Goal: Information Seeking & Learning: Check status

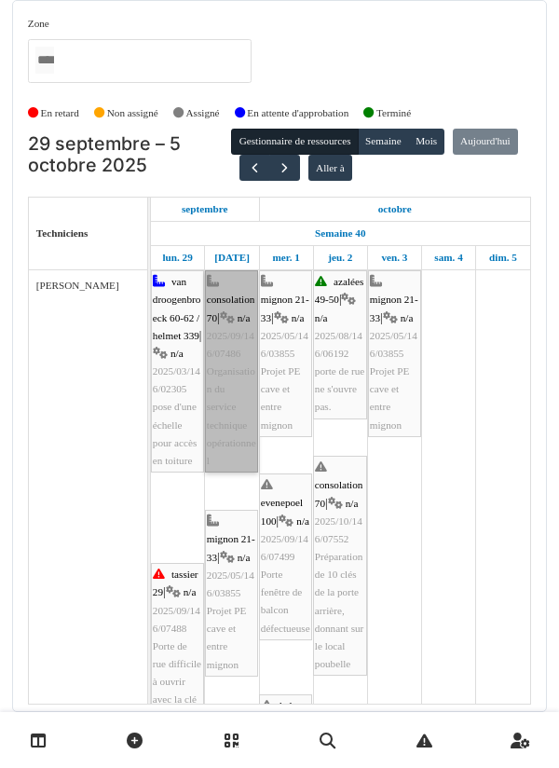
click at [227, 401] on link "consolation 70 | n/a 2025/09/146/07486 Organisation du service technique opérat…" at bounding box center [231, 371] width 53 height 202
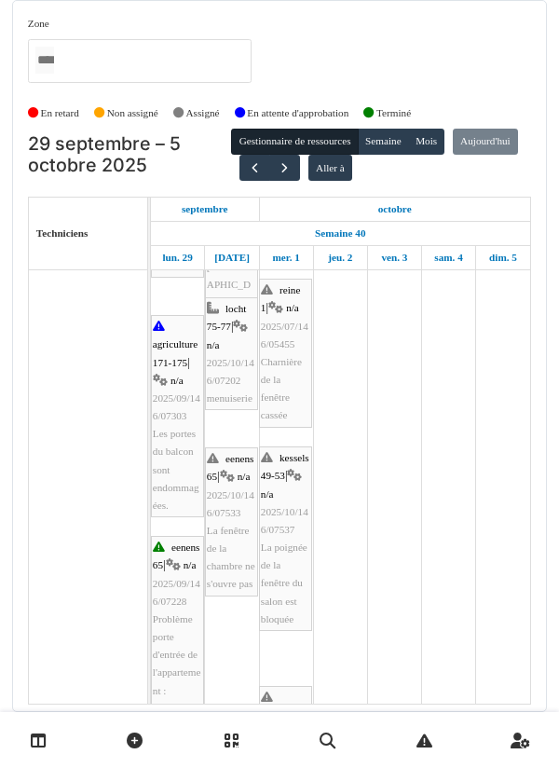
scroll to position [619, 0]
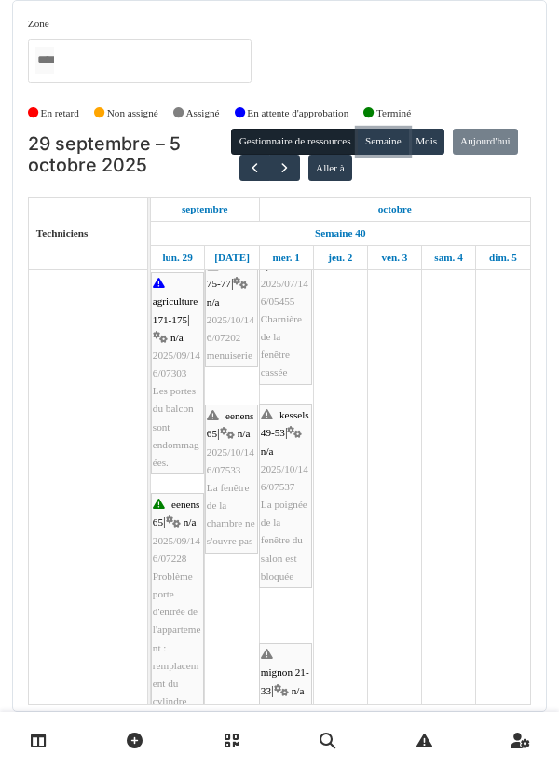
click at [385, 147] on button "Semaine" at bounding box center [383, 142] width 51 height 26
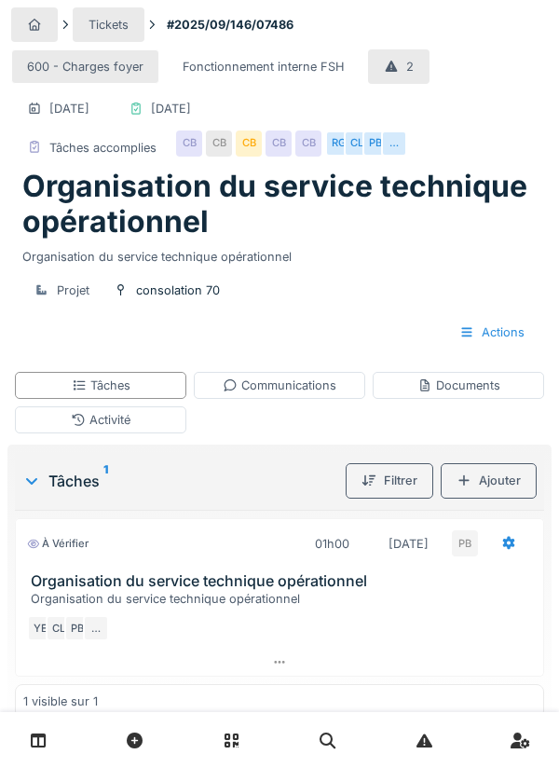
click at [137, 391] on div "Tâches" at bounding box center [101, 385] width 172 height 27
click at [273, 664] on icon at bounding box center [279, 662] width 15 height 12
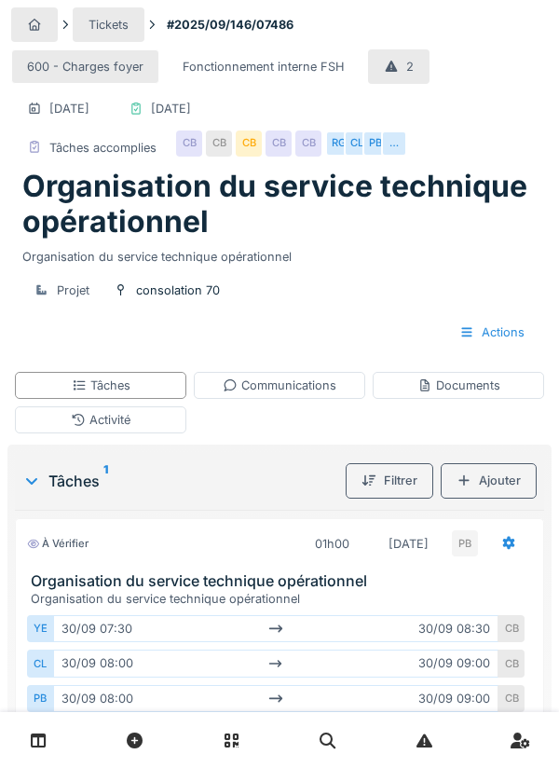
click at [105, 421] on div "Activité" at bounding box center [101, 420] width 60 height 18
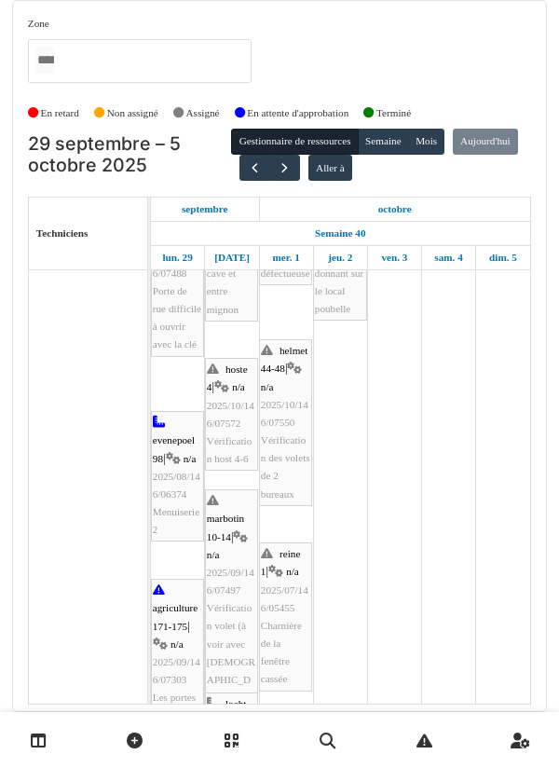
scroll to position [355, 0]
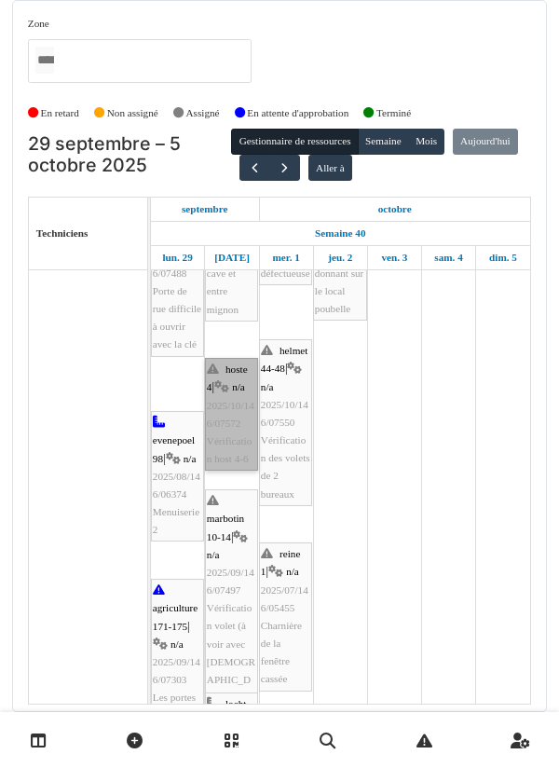
click at [227, 415] on link "hoste 4 | n/a 2025/10/146/07572 Vérification host 4-6" at bounding box center [231, 414] width 53 height 113
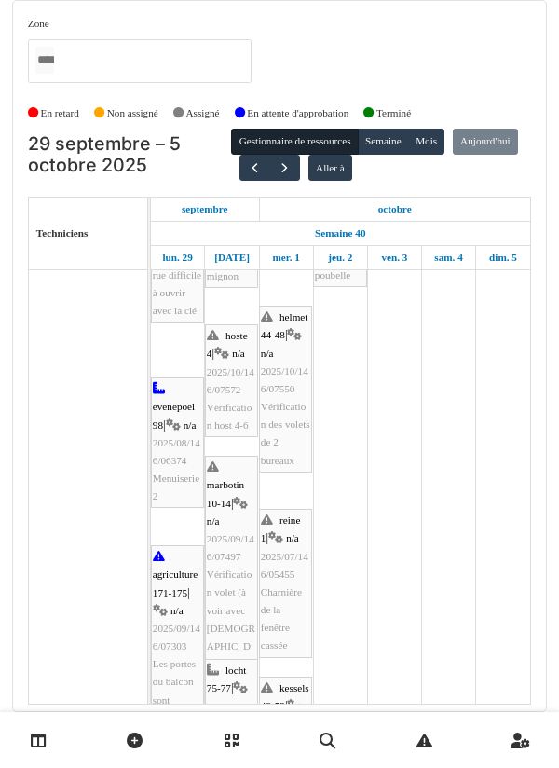
scroll to position [413, 0]
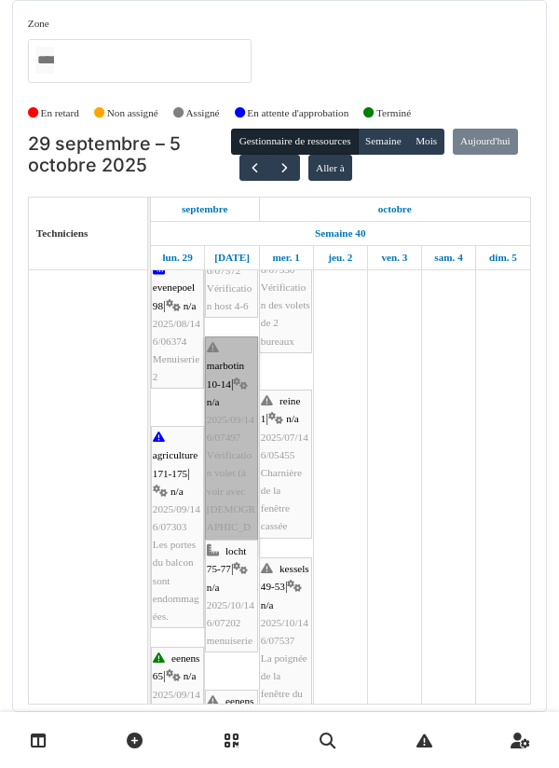
click at [230, 420] on link "marbotin 10-14 | n/a 2025/09/146/07497 Vérification volet (à voir avec Christia…" at bounding box center [231, 447] width 53 height 220
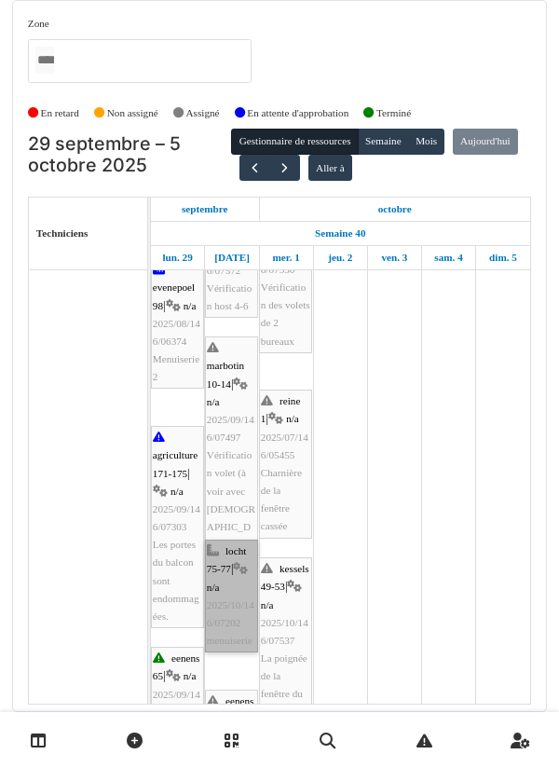
click at [228, 540] on link "locht 75-77 | n/a 2025/10/146/07202 menuiserie" at bounding box center [231, 596] width 53 height 113
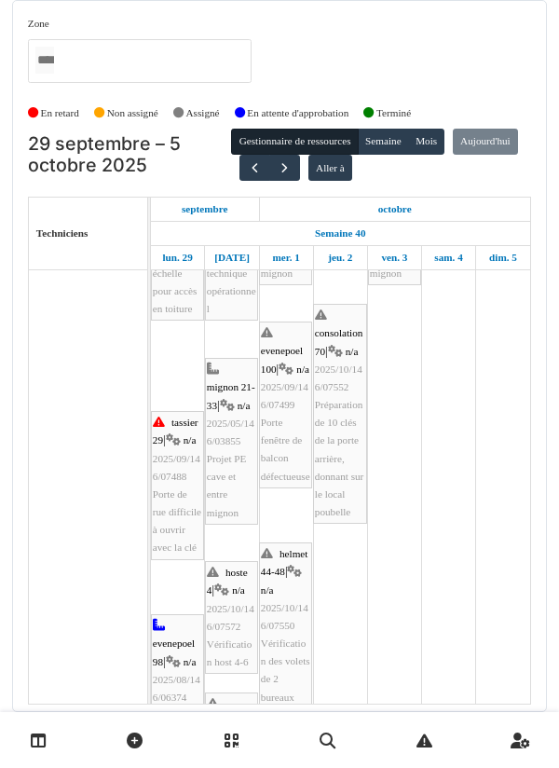
scroll to position [150, 0]
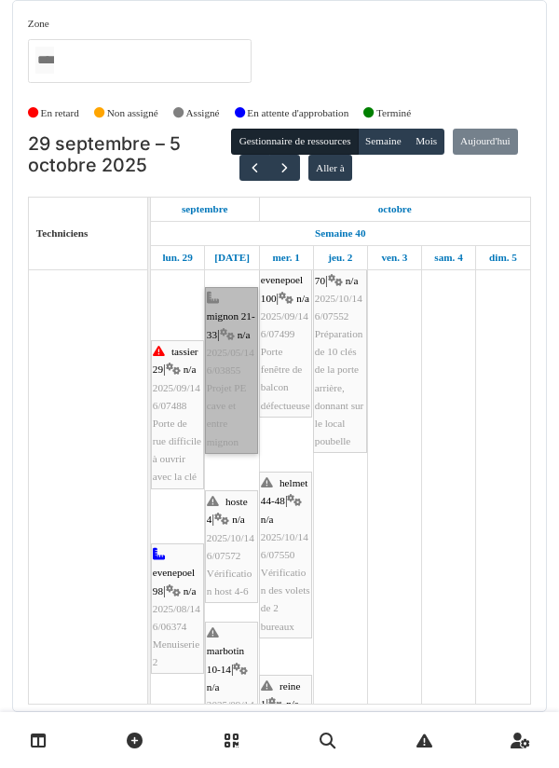
click at [225, 305] on link "mignon 21-33 | n/a 2025/05/146/03855 Projet PE cave et entre mignon" at bounding box center [231, 370] width 53 height 167
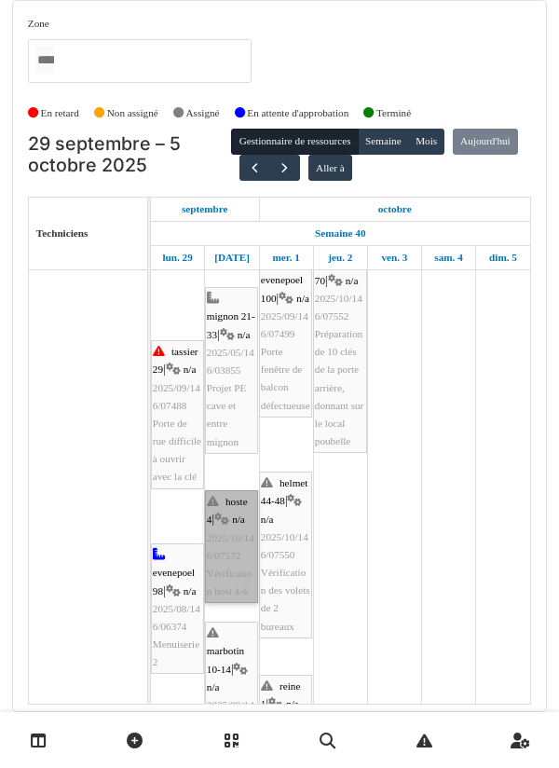
click at [227, 490] on link "hoste 4 | n/a 2025/10/146/07572 Vérification host 4-6" at bounding box center [231, 546] width 53 height 113
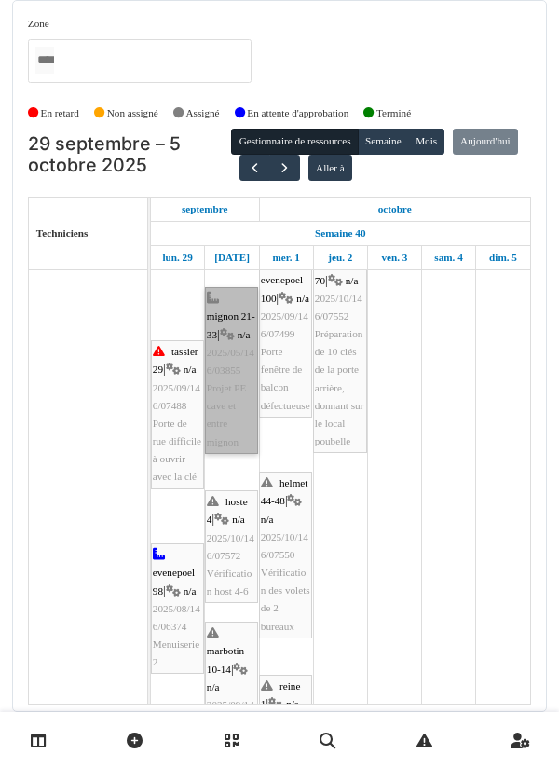
click at [228, 331] on link "mignon 21-33 | n/a 2025/05/146/03855 Projet PE cave et entre mignon" at bounding box center [231, 370] width 53 height 167
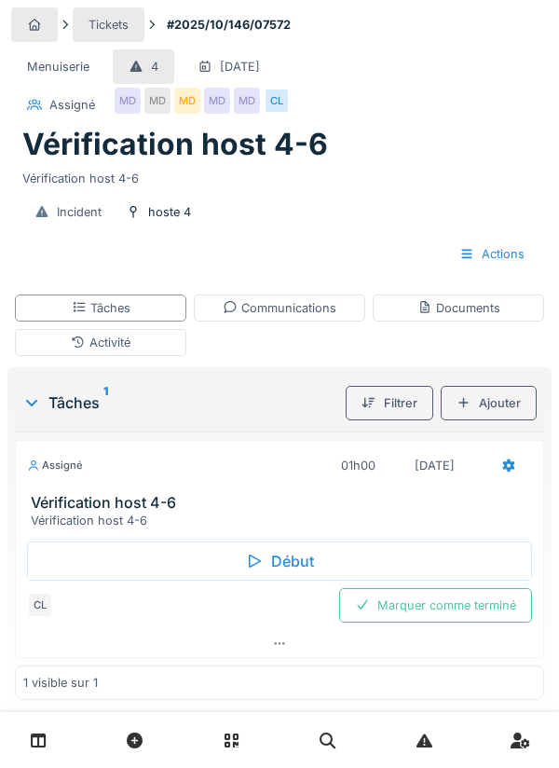
click at [272, 567] on div "Début" at bounding box center [279, 561] width 505 height 39
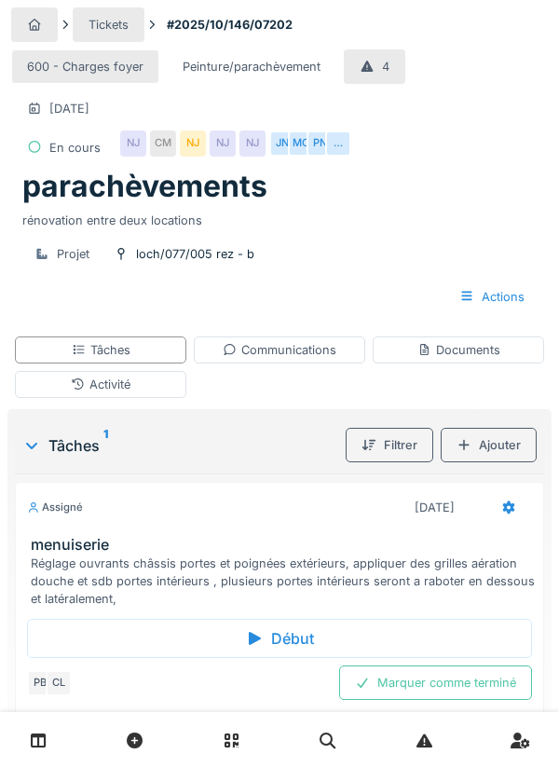
click at [338, 150] on div "…" at bounding box center [338, 144] width 26 height 26
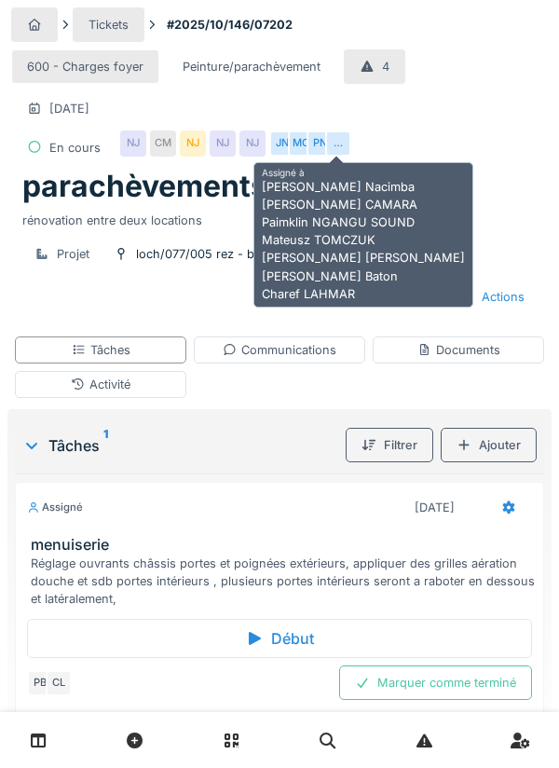
click at [474, 111] on div "600 - Charges foyer Peinture/parachèvement 4 03/10/2025 En cours NJ CM NJ NJ NJ…" at bounding box center [279, 107] width 537 height 123
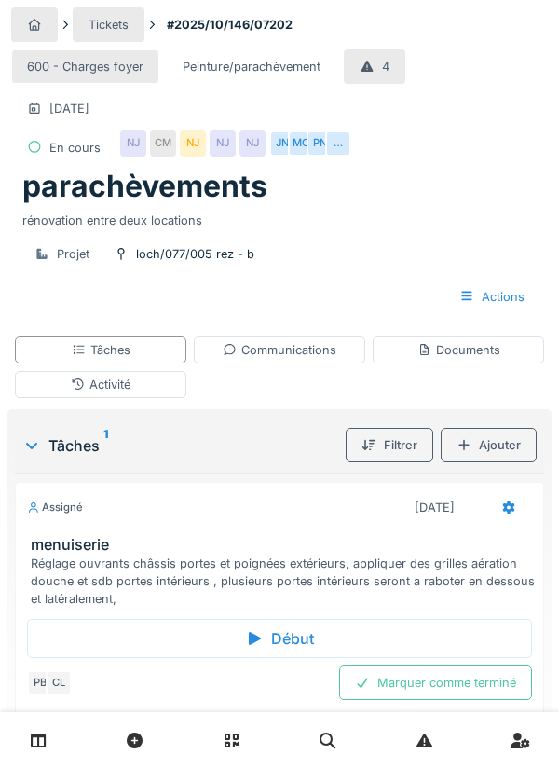
scroll to position [13, 0]
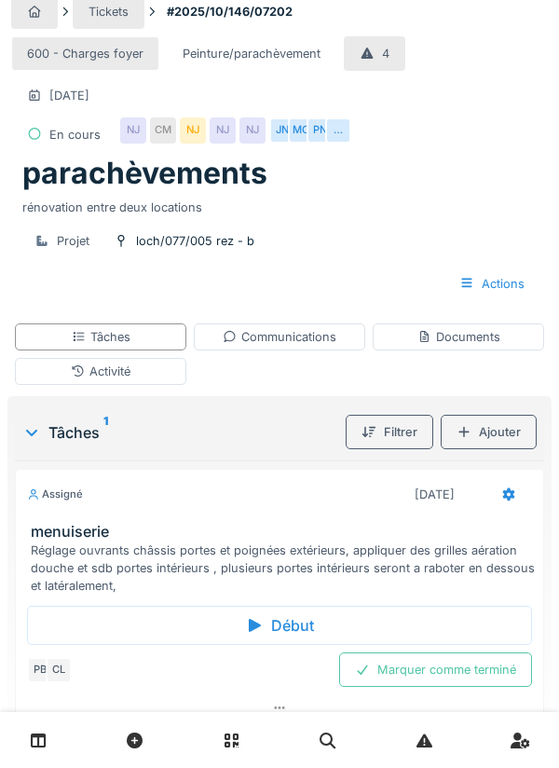
click at [294, 340] on div "Communications" at bounding box center [280, 337] width 114 height 18
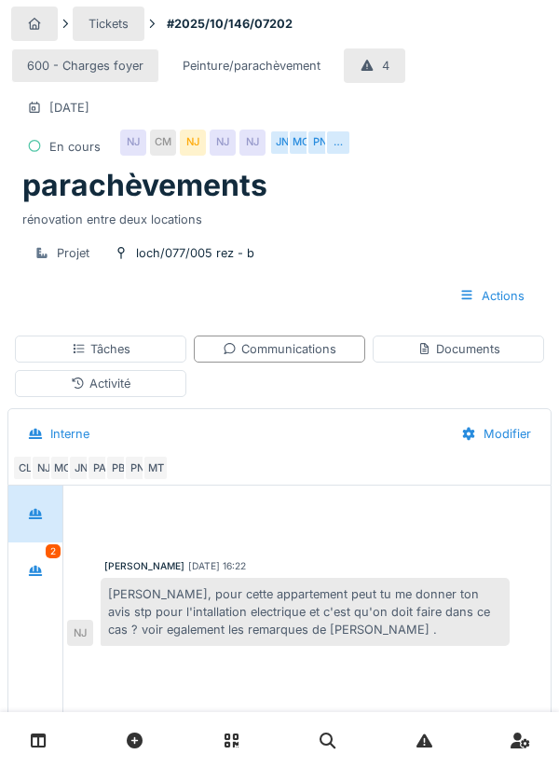
scroll to position [0, 0]
click at [335, 148] on div "…" at bounding box center [338, 144] width 26 height 26
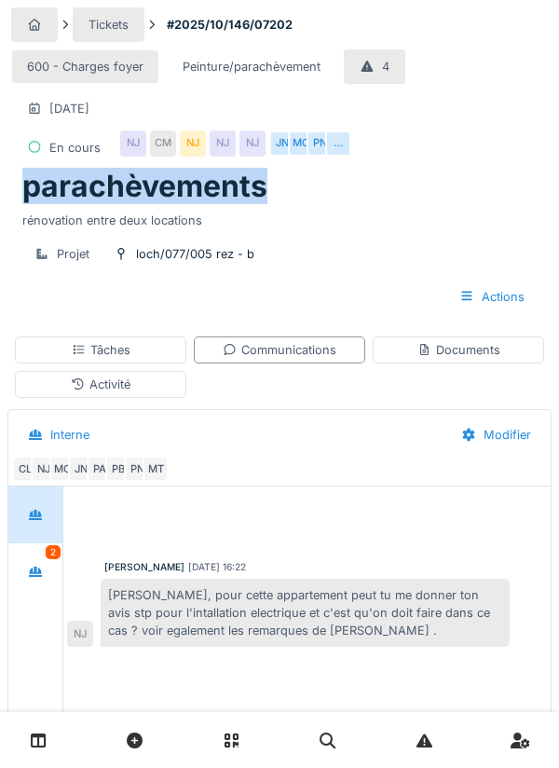
click at [474, 111] on div "600 - Charges foyer Peinture/parachèvement 4 03/10/2025 En cours NJ CM NJ NJ NJ…" at bounding box center [279, 107] width 537 height 123
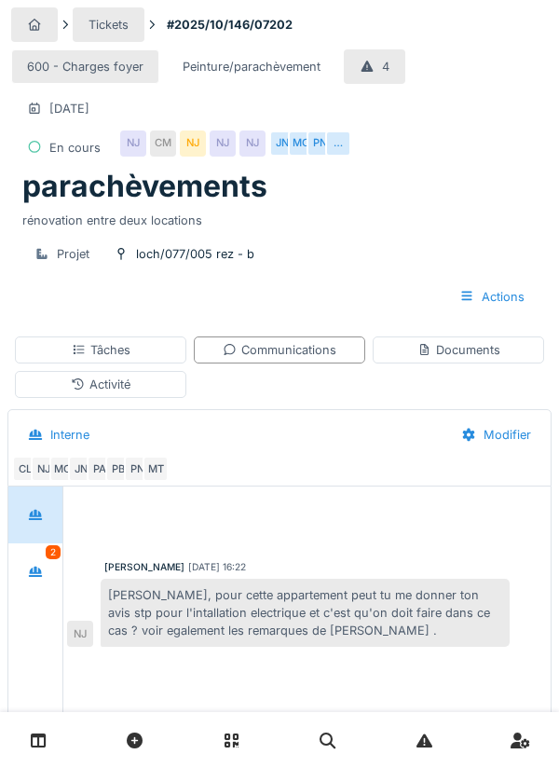
click at [333, 148] on div "…" at bounding box center [338, 144] width 26 height 26
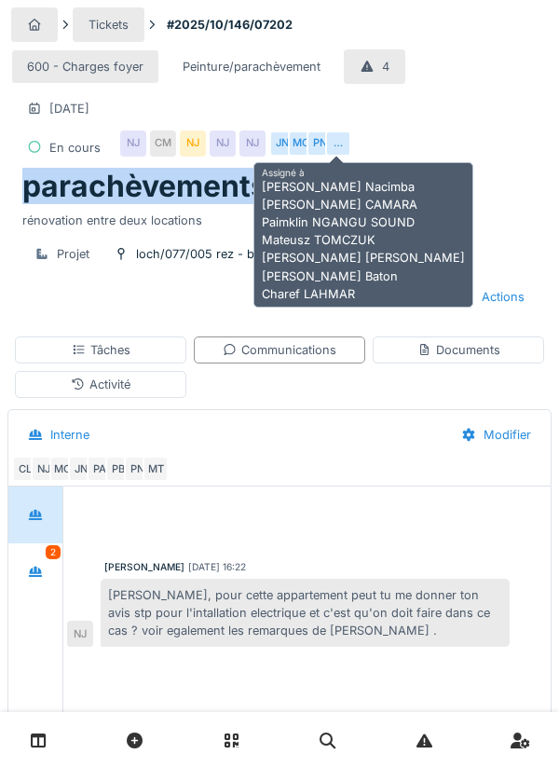
click at [300, 357] on div "Communications" at bounding box center [280, 350] width 114 height 18
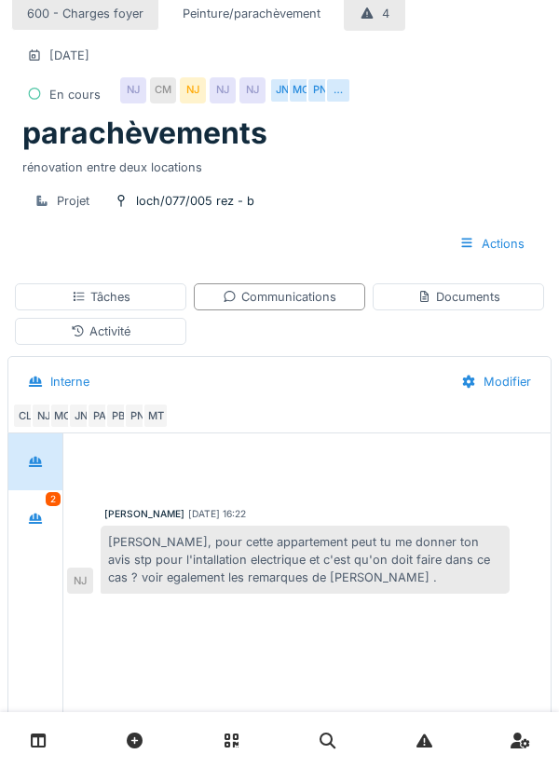
scroll to position [56, 0]
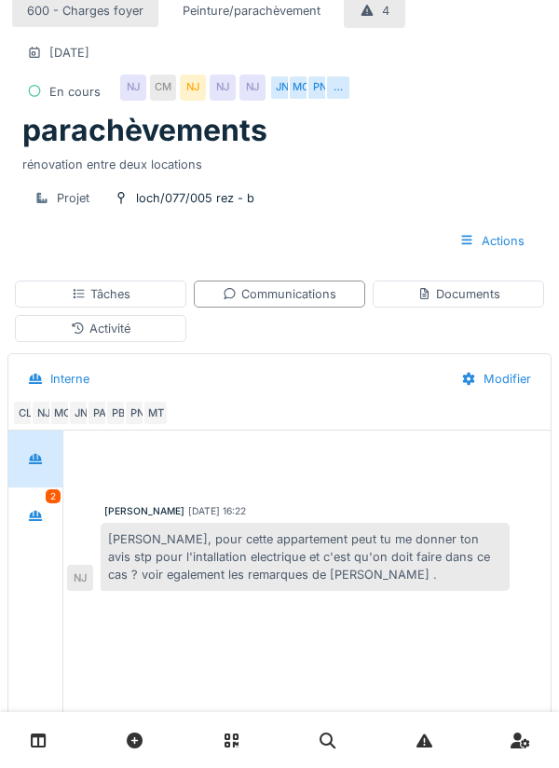
click at [124, 335] on div "Activité" at bounding box center [101, 329] width 60 height 18
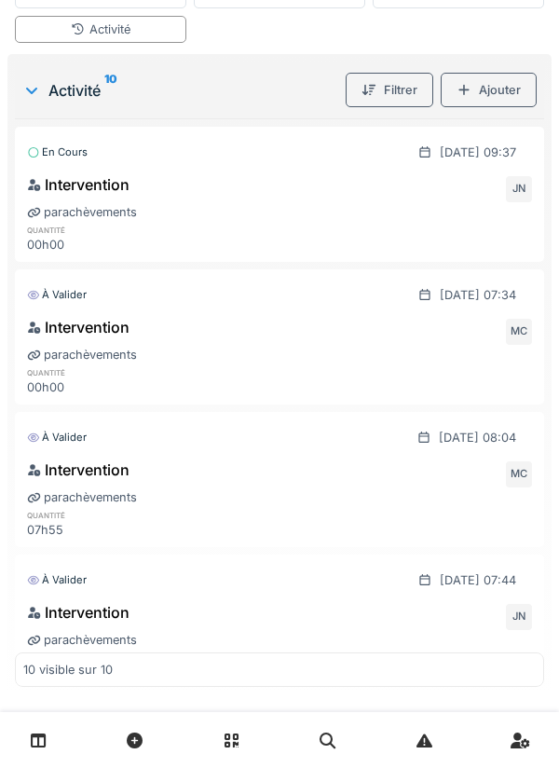
scroll to position [0, 0]
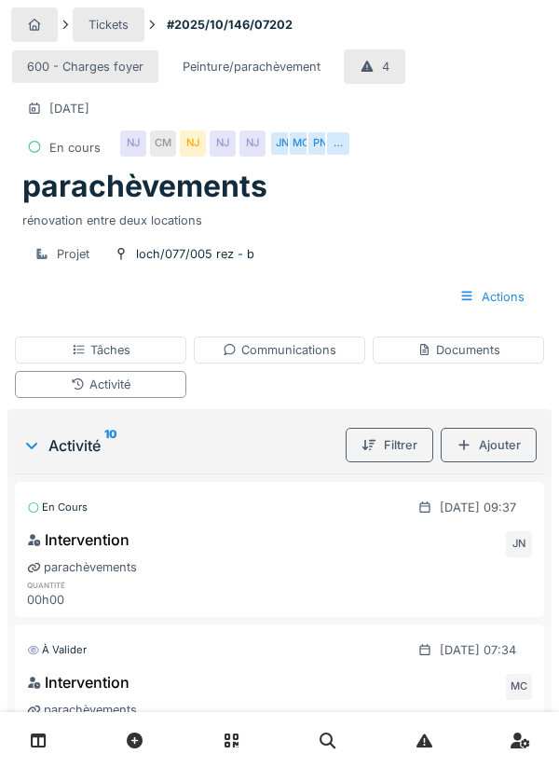
click at [295, 359] on div "Communications" at bounding box center [280, 350] width 172 height 27
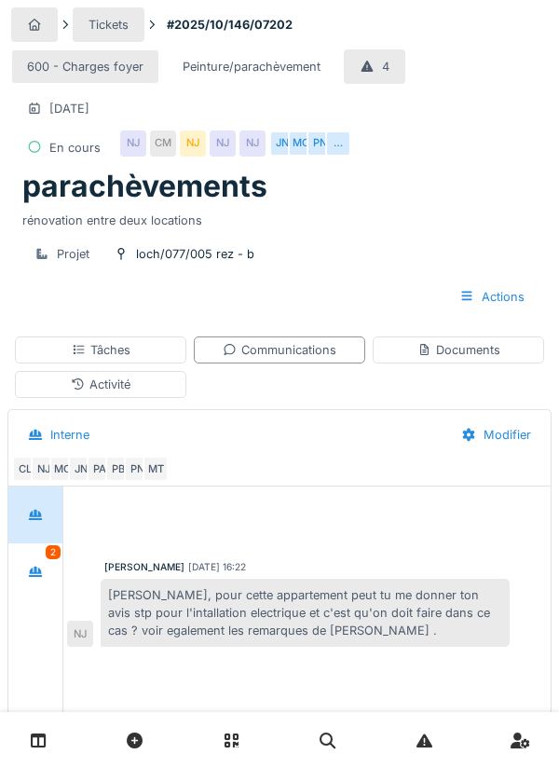
click at [454, 352] on div "Documents" at bounding box center [459, 350] width 83 height 18
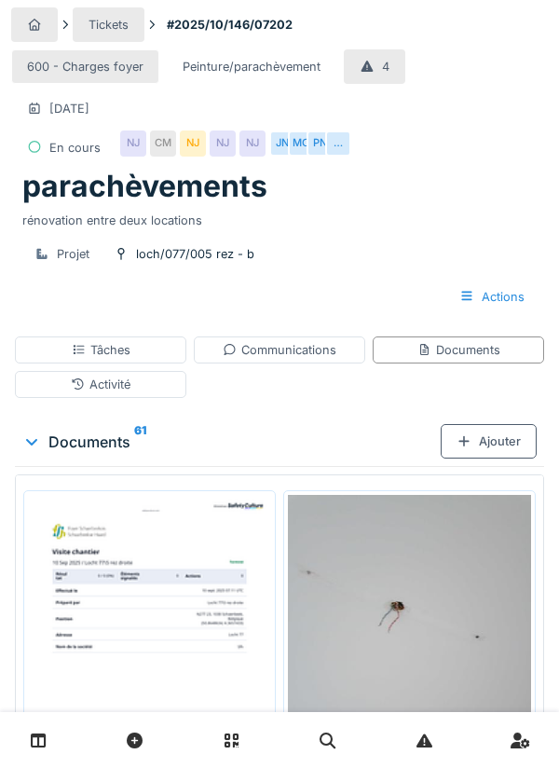
click at [138, 351] on div "Tâches" at bounding box center [101, 350] width 172 height 27
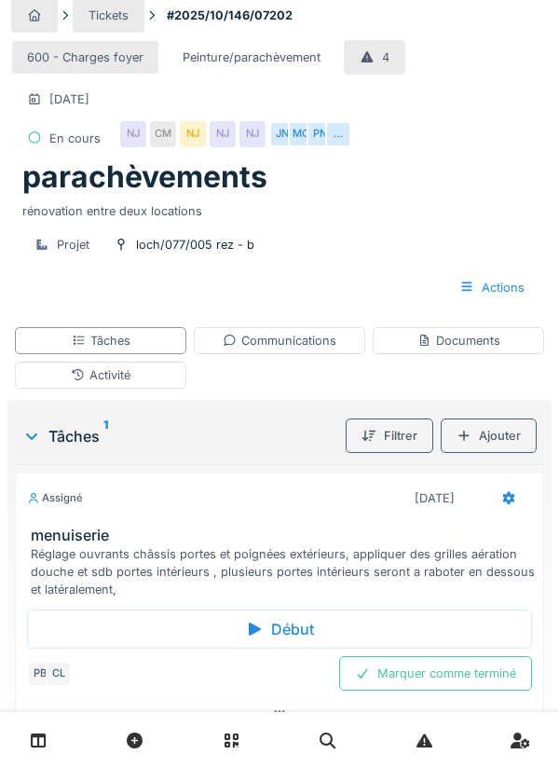
scroll to position [28, 0]
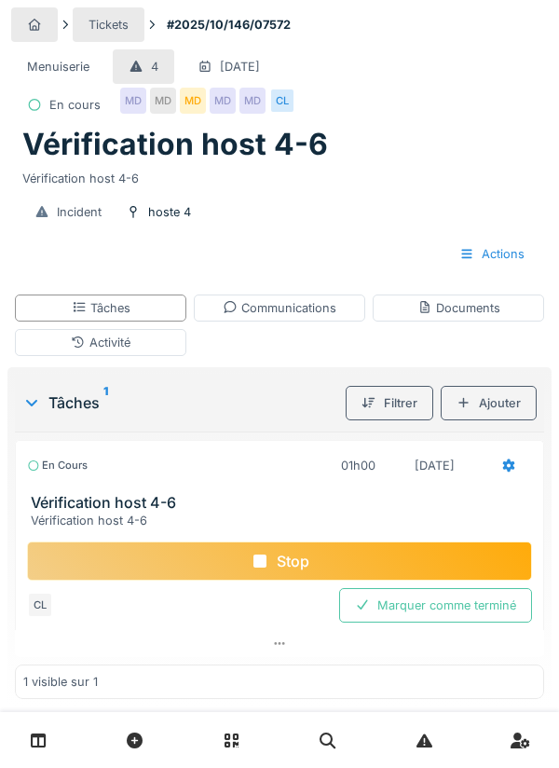
click at [289, 563] on div "Stop" at bounding box center [279, 561] width 505 height 39
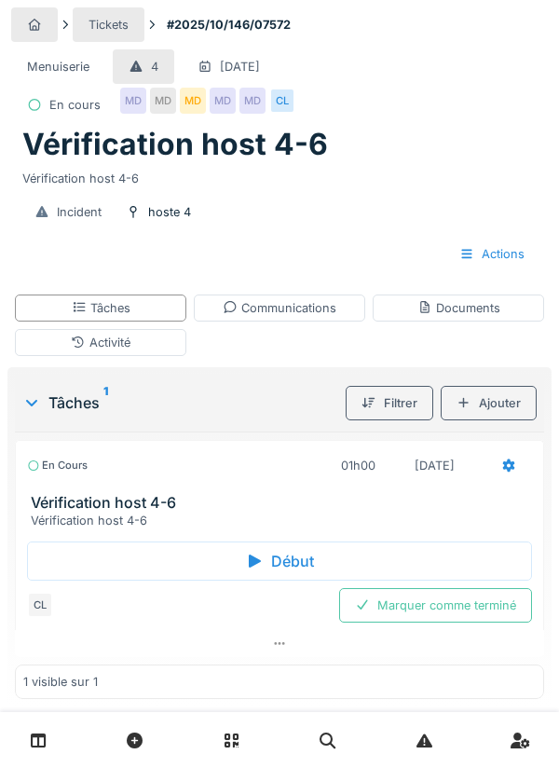
click at [488, 111] on div "Menuiserie 4 [DATE] En cours MD MD MD MD MD CL" at bounding box center [279, 86] width 537 height 80
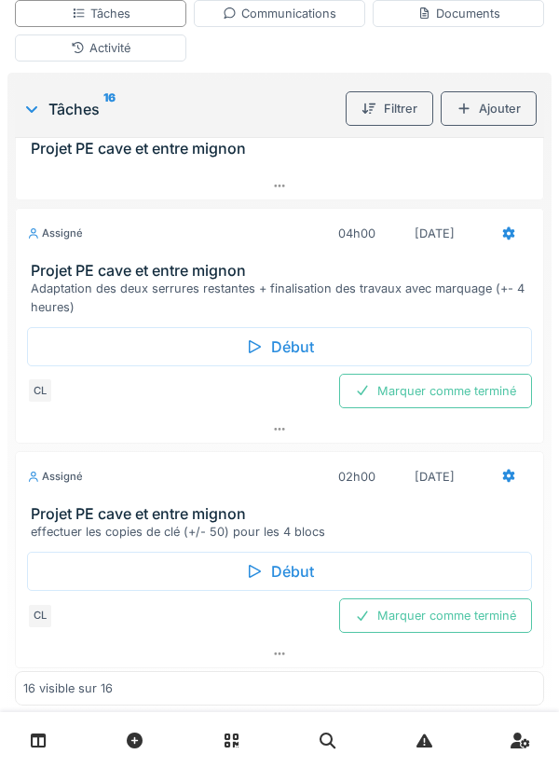
scroll to position [2209, 0]
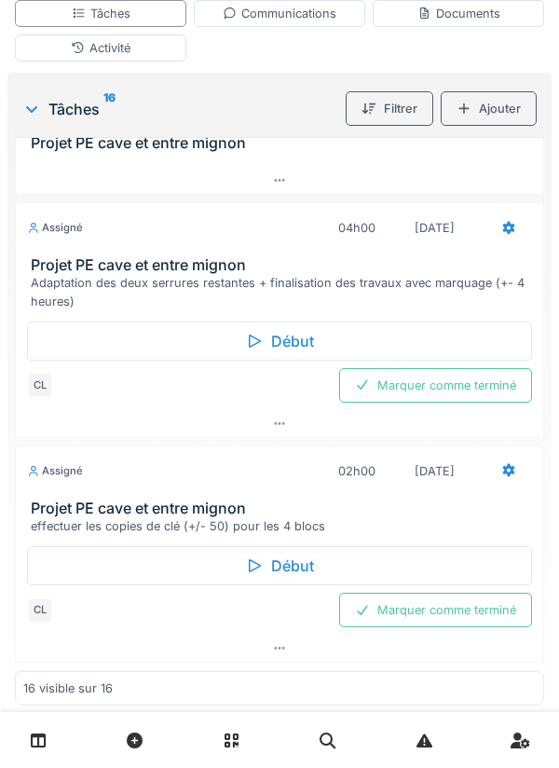
click at [260, 349] on icon at bounding box center [254, 341] width 19 height 15
